Goal: Task Accomplishment & Management: Complete application form

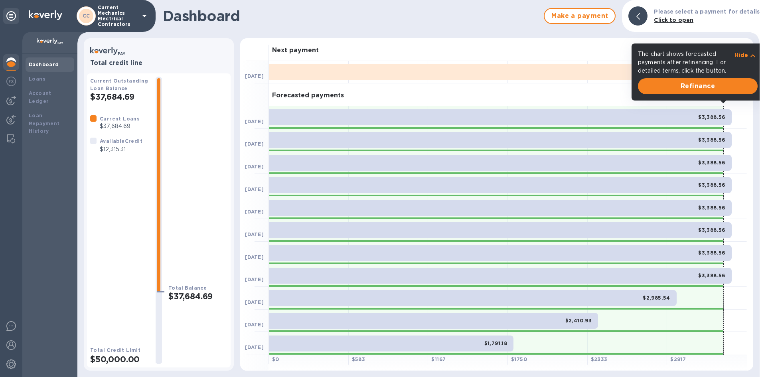
click at [14, 103] on img at bounding box center [11, 101] width 10 height 10
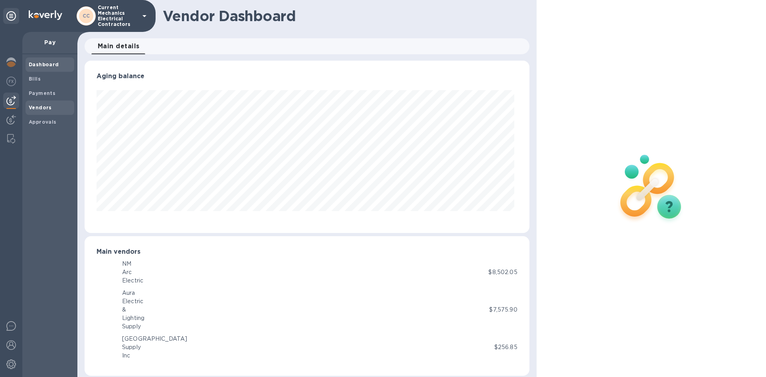
scroll to position [172, 441]
click at [56, 111] on span "Vendors" at bounding box center [50, 108] width 42 height 8
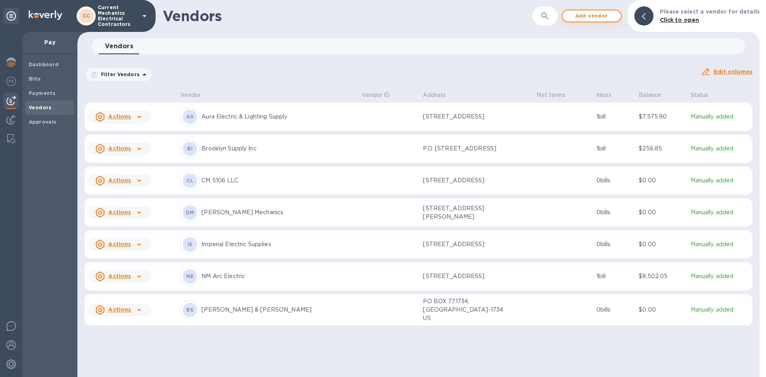
click at [597, 18] on span "Add vendor" at bounding box center [591, 16] width 45 height 10
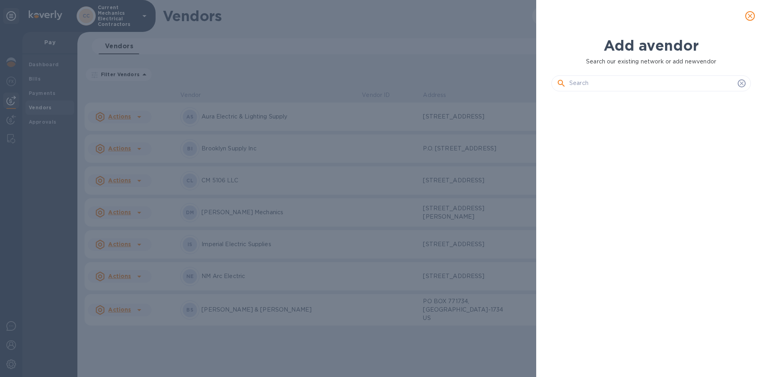
scroll to position [252, 203]
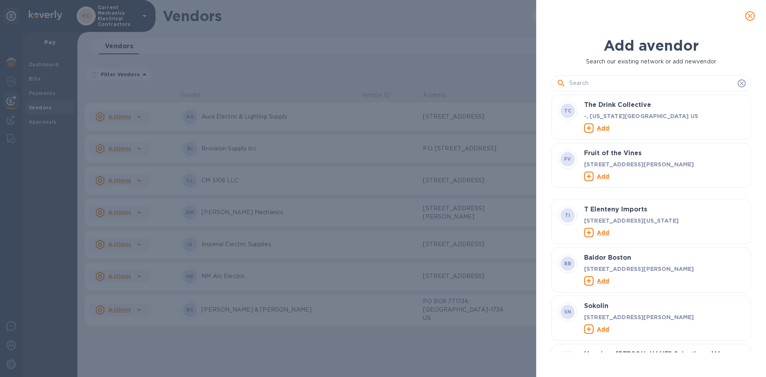
click at [624, 78] on input "text" at bounding box center [651, 83] width 165 height 12
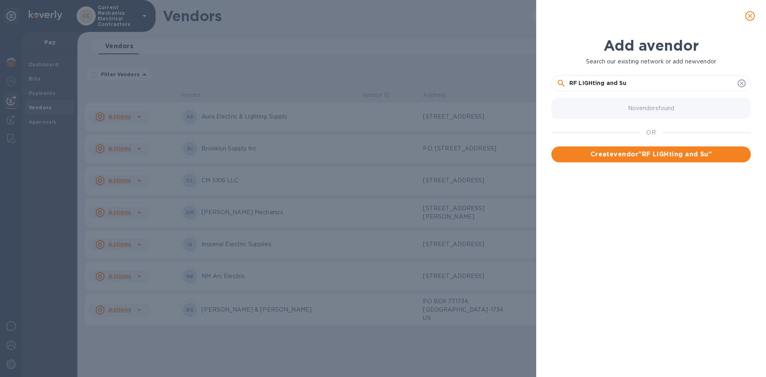
drag, startPoint x: 642, startPoint y: 79, endPoint x: 642, endPoint y: 84, distance: 4.8
click at [642, 83] on input "RF LIGHting and Su" at bounding box center [651, 83] width 165 height 12
drag, startPoint x: 618, startPoint y: 83, endPoint x: 604, endPoint y: 85, distance: 14.4
click at [604, 85] on input "RF LIGHting and Su" at bounding box center [651, 83] width 165 height 12
click at [605, 85] on input "RF LIGHting&Su" at bounding box center [651, 83] width 165 height 12
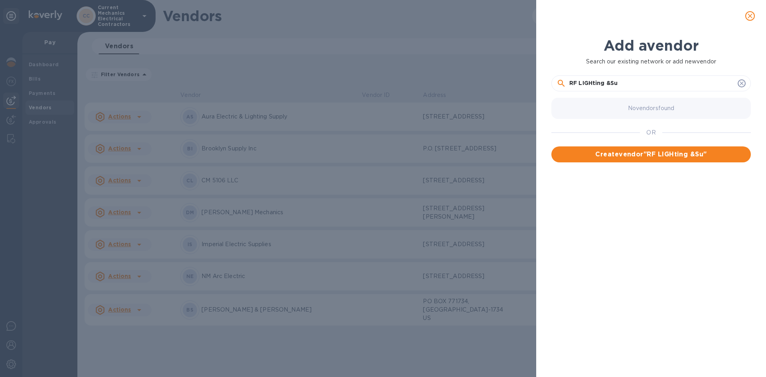
drag, startPoint x: 594, startPoint y: 84, endPoint x: 583, endPoint y: 84, distance: 11.2
click at [583, 84] on input "RF LIGHting &Su" at bounding box center [651, 83] width 165 height 12
click at [633, 86] on input "RF Lighting &Su" at bounding box center [651, 83] width 165 height 12
click at [610, 84] on input "RF Lighting &Su" at bounding box center [651, 83] width 165 height 12
click at [628, 85] on input "RF Lighting & Su" at bounding box center [651, 83] width 165 height 12
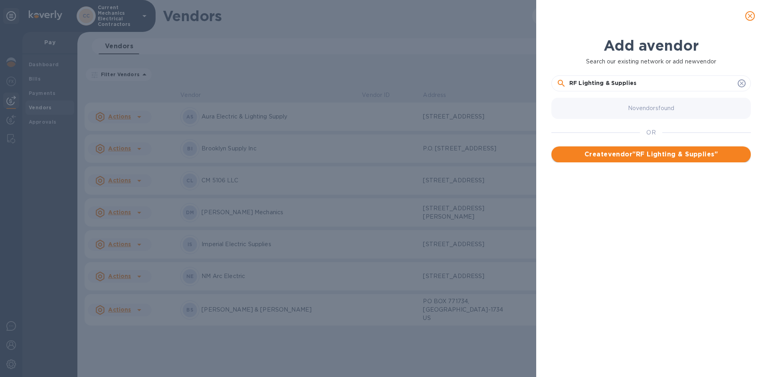
type input "RF Lighting & Supplies"
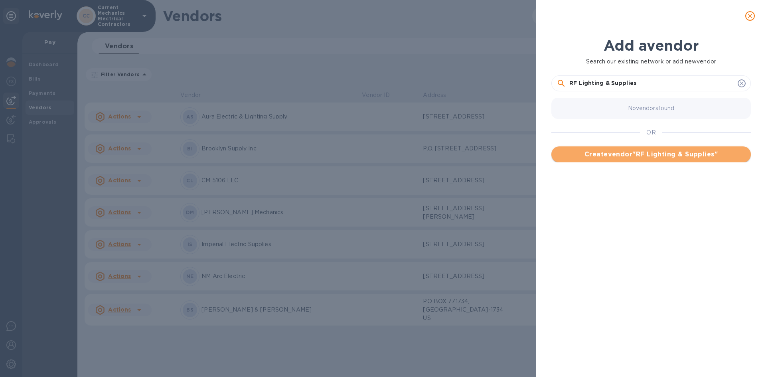
click at [682, 150] on span "Create vendor " RF Lighting & Supplies "" at bounding box center [651, 155] width 187 height 10
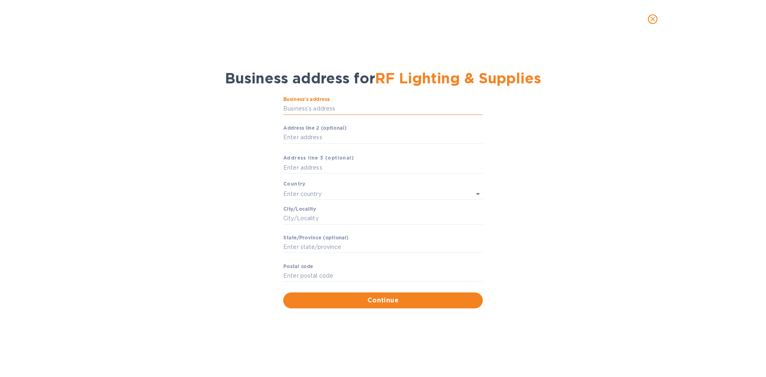
click at [357, 110] on input "Business’s аddress" at bounding box center [382, 109] width 199 height 12
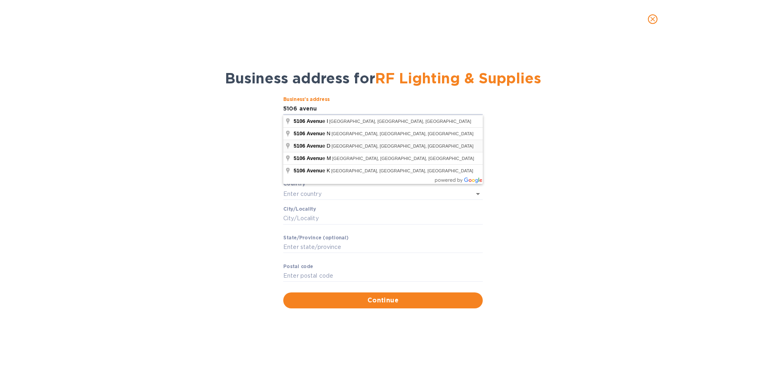
type input "[STREET_ADDRESS]"
type input "[GEOGRAPHIC_DATA]"
type input "NY"
type input "11203"
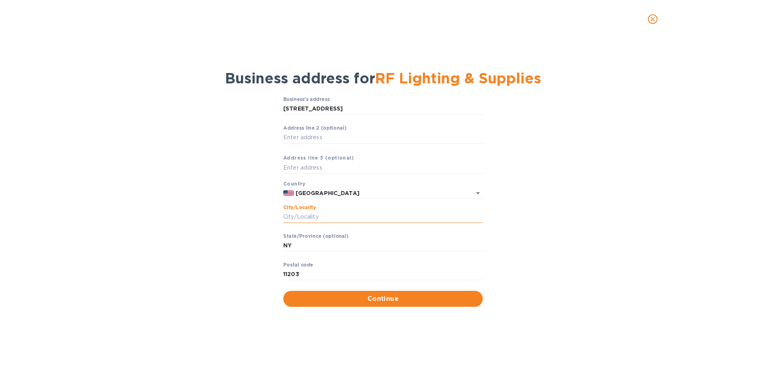
click at [381, 215] on input "Сity/Locаlity" at bounding box center [382, 217] width 199 height 12
type input "[GEOGRAPHIC_DATA]"
click at [319, 268] on input "11210" at bounding box center [382, 274] width 199 height 12
type input "11203"
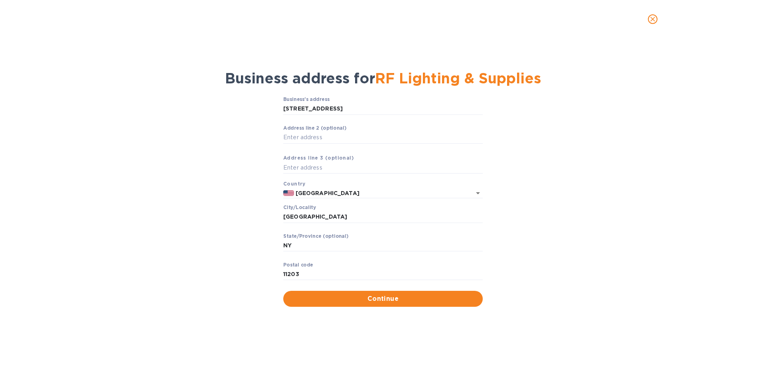
click at [227, 213] on div "Business’s аddress [STREET_ADDRESS] line 2 (optional) ​ Аddress line 3 (optiona…" at bounding box center [382, 201] width 745 height 219
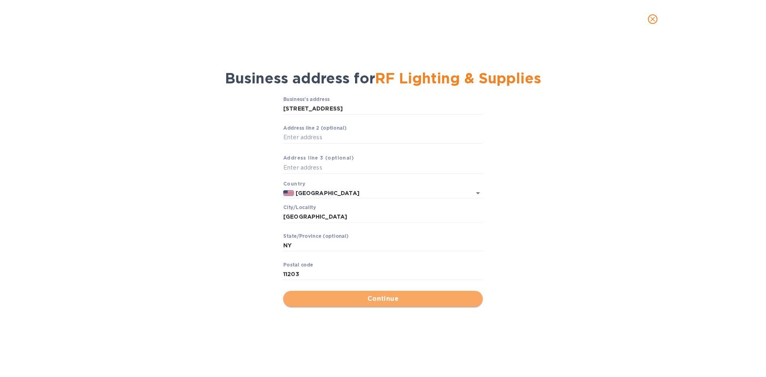
click at [397, 303] on span "Continue" at bounding box center [383, 299] width 187 height 10
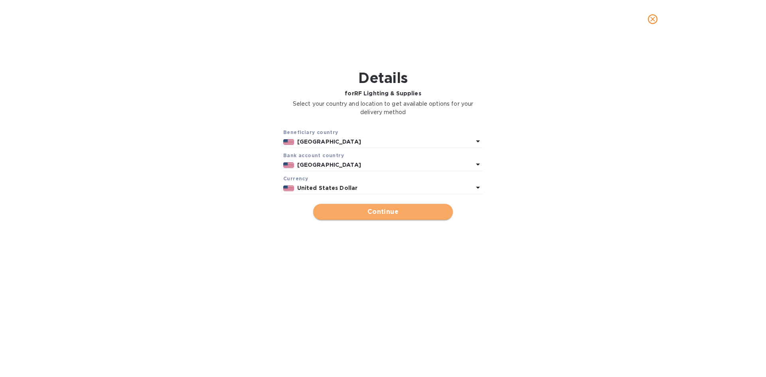
click at [360, 213] on span "Continue" at bounding box center [382, 212] width 127 height 10
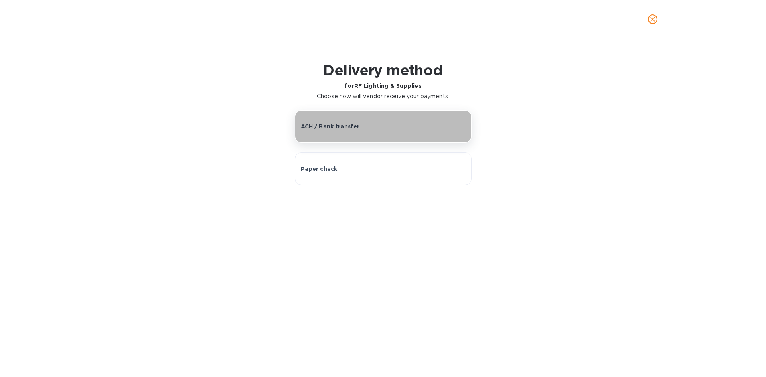
click at [359, 130] on div "ACH / Bank transfer" at bounding box center [383, 126] width 165 height 8
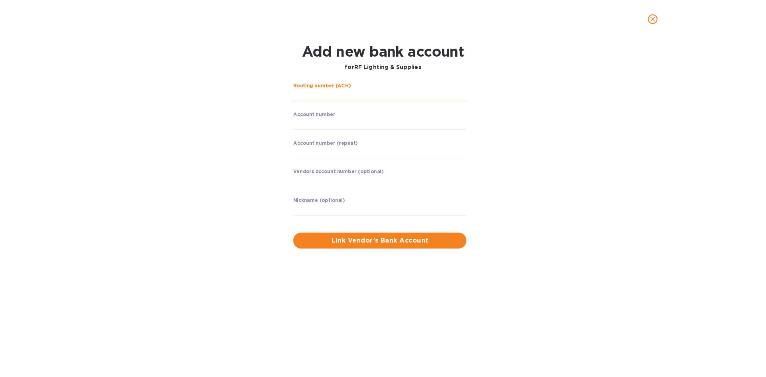
click at [353, 97] on input "string" at bounding box center [379, 95] width 173 height 12
type input "021000021"
click at [363, 122] on input "string" at bounding box center [379, 124] width 173 height 12
click at [361, 122] on input "string" at bounding box center [379, 124] width 173 height 12
type input "606956651"
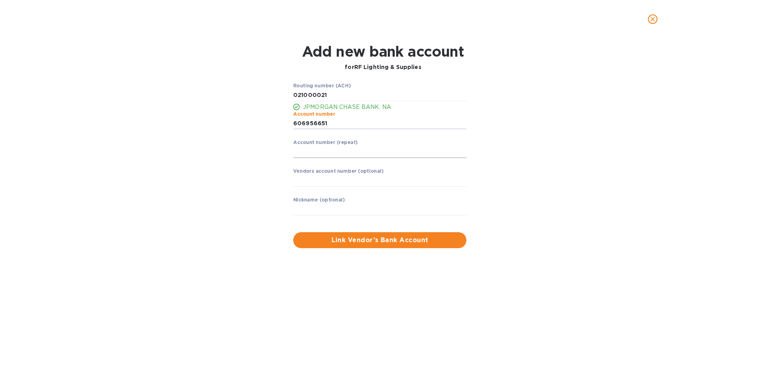
click at [376, 146] on input "string" at bounding box center [379, 152] width 173 height 12
click at [343, 148] on input "string" at bounding box center [379, 152] width 173 height 12
click at [316, 153] on input "string" at bounding box center [379, 152] width 173 height 12
type input "606956651"
click at [538, 231] on div "Routing number (ACH) JPMORGAN CHASE BANK, NA Account number ​ Account number (r…" at bounding box center [382, 165] width 497 height 175
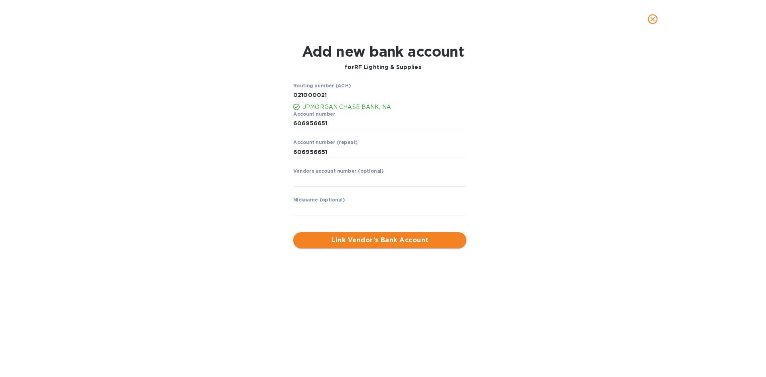
click at [430, 240] on span "Link Vendor’s Bank Account" at bounding box center [380, 240] width 160 height 10
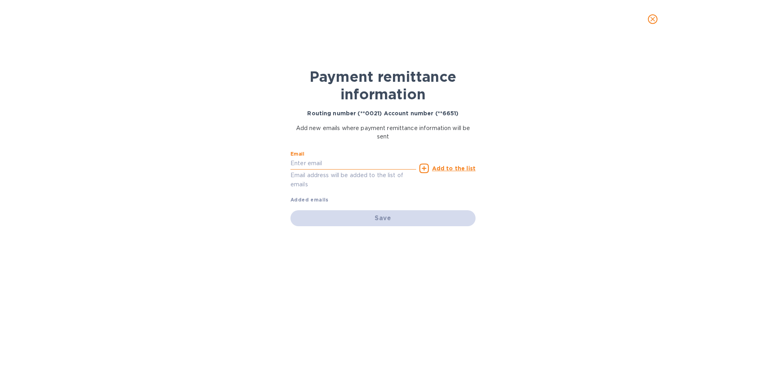
click at [379, 165] on input "text" at bounding box center [353, 164] width 126 height 12
paste input "[EMAIL_ADDRESS][DOMAIN_NAME]"
type input "[EMAIL_ADDRESS][DOMAIN_NAME]"
click at [444, 170] on u "Add to the list" at bounding box center [453, 168] width 43 height 6
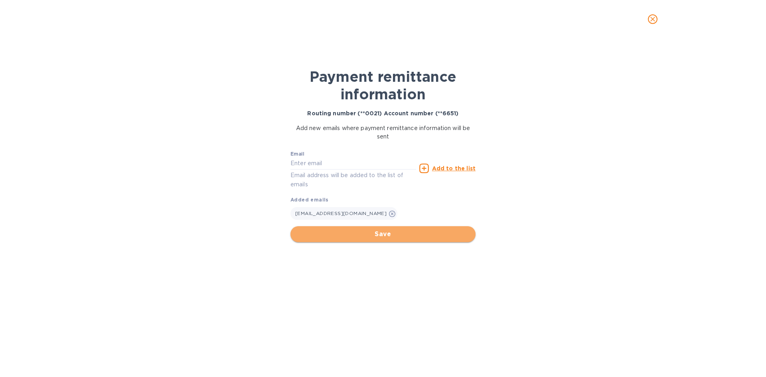
click at [419, 232] on span "Save" at bounding box center [383, 234] width 172 height 10
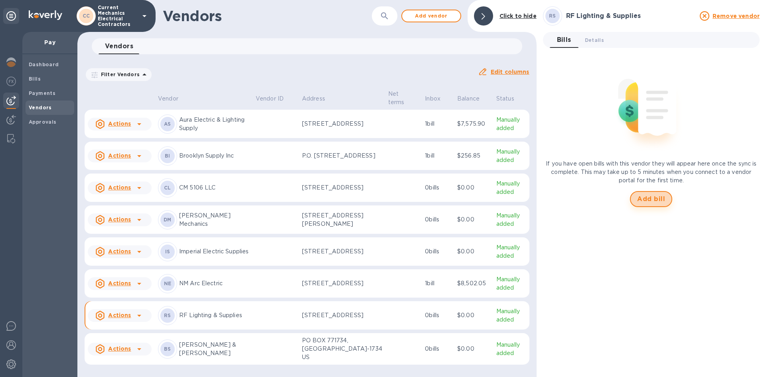
click at [637, 205] on button "Add bill" at bounding box center [651, 199] width 42 height 16
